Goal: Browse casually: Explore the website without a specific task or goal

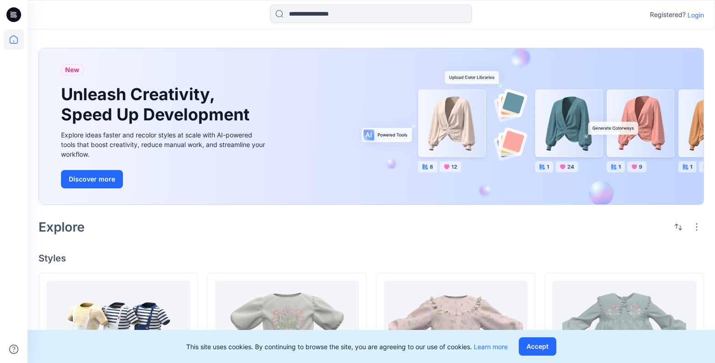
scroll to position [130, 0]
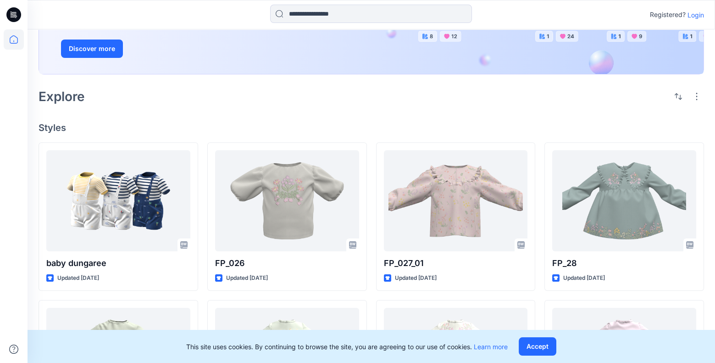
click at [692, 17] on p "Login" at bounding box center [696, 15] width 17 height 10
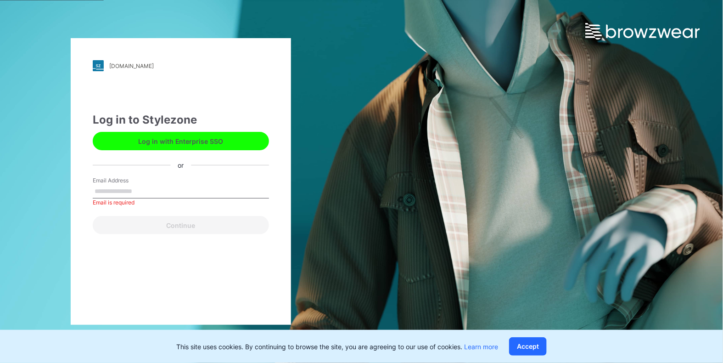
click at [235, 139] on button "Log in with Enterprise SSO" at bounding box center [181, 141] width 176 height 18
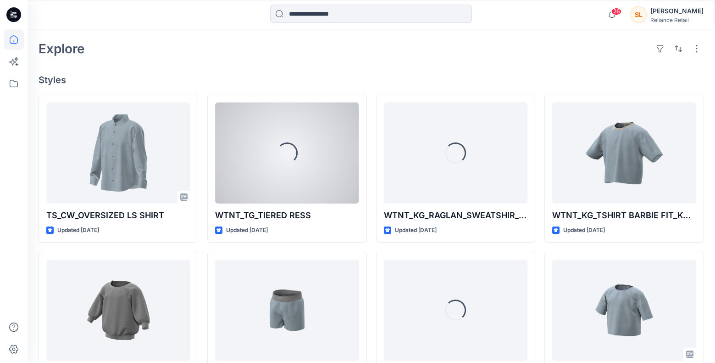
scroll to position [267, 0]
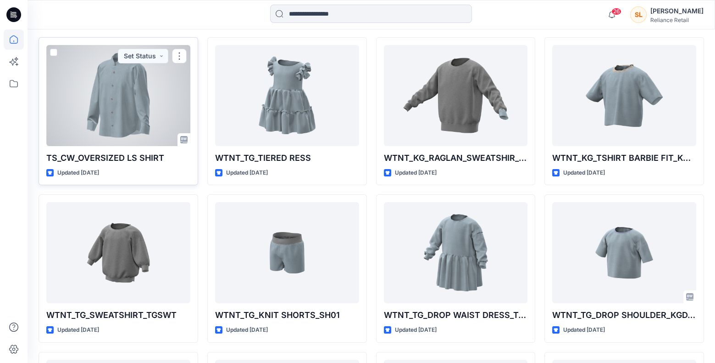
click at [123, 125] on div at bounding box center [118, 95] width 144 height 101
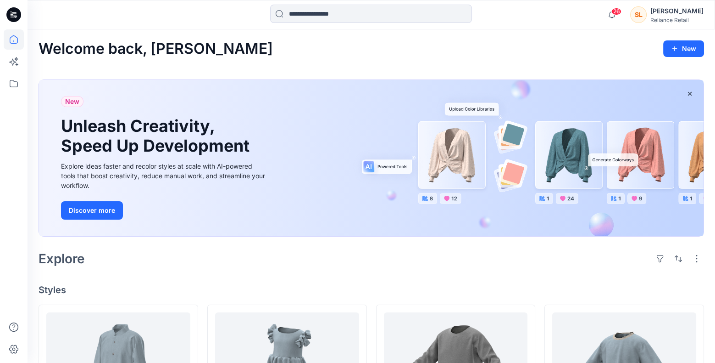
click at [681, 18] on div "Reliance Retail" at bounding box center [677, 20] width 53 height 7
